Goal: Find specific page/section: Find specific page/section

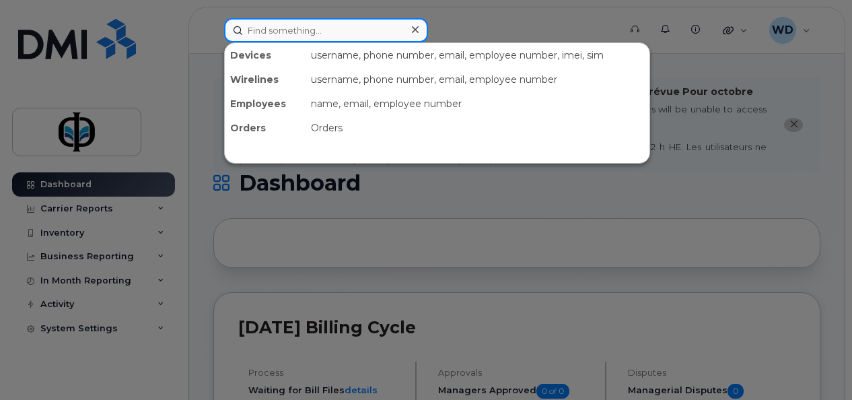
click at [291, 28] on input at bounding box center [326, 30] width 204 height 24
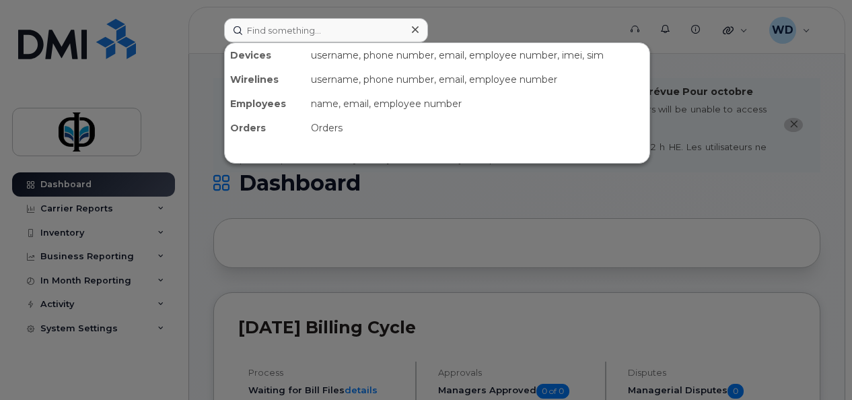
click at [583, 240] on div at bounding box center [426, 200] width 852 height 400
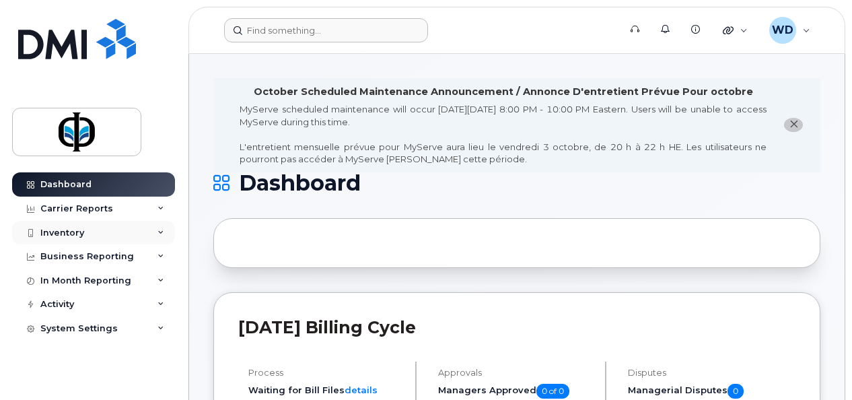
click at [107, 229] on div "Inventory" at bounding box center [93, 233] width 163 height 24
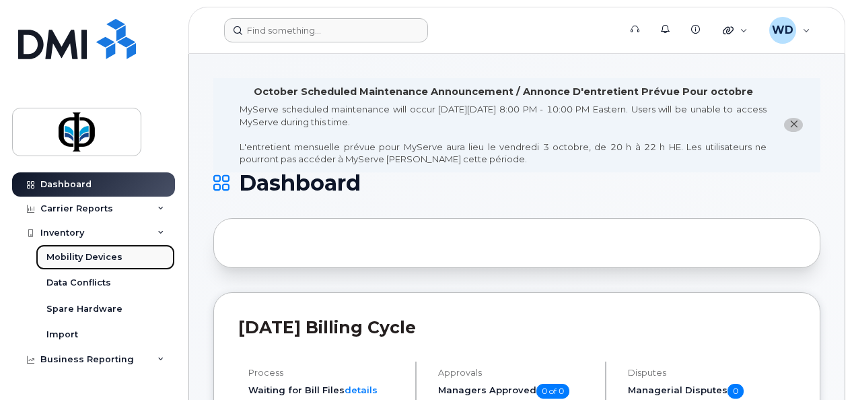
click at [114, 258] on div "Mobility Devices" at bounding box center [84, 257] width 76 height 12
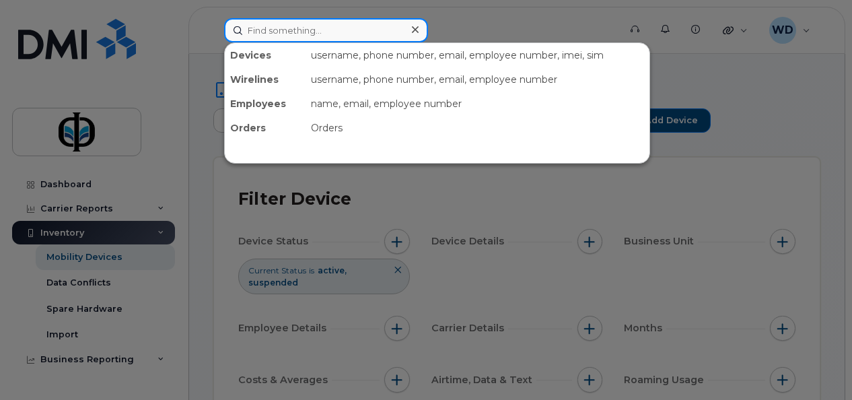
click at [312, 32] on input at bounding box center [326, 30] width 204 height 24
type input "[PERSON_NAME]"
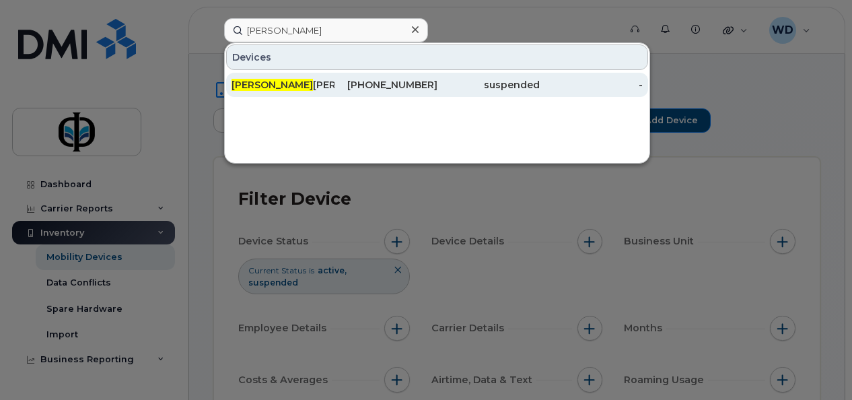
click at [437, 76] on div "[PHONE_NUMBER]" at bounding box center [385, 85] width 103 height 24
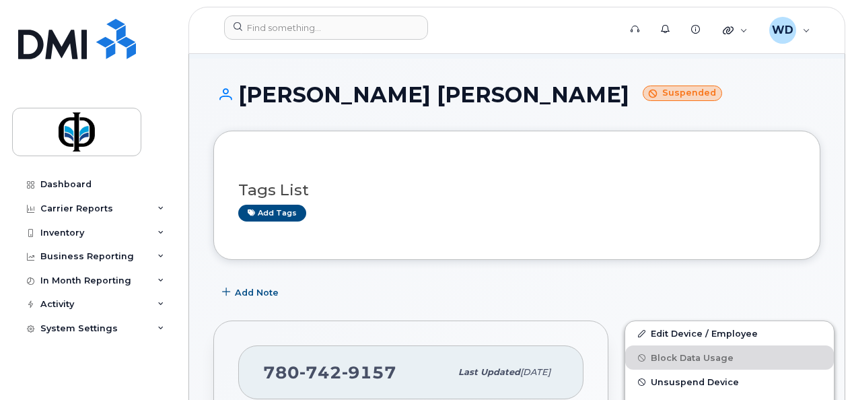
scroll to position [82, 0]
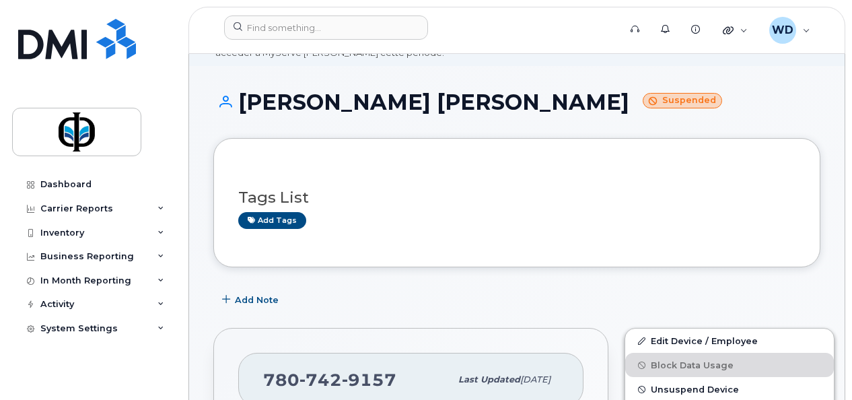
drag, startPoint x: 213, startPoint y: 311, endPoint x: 211, endPoint y: 293, distance: 18.4
